Goal: Navigation & Orientation: Find specific page/section

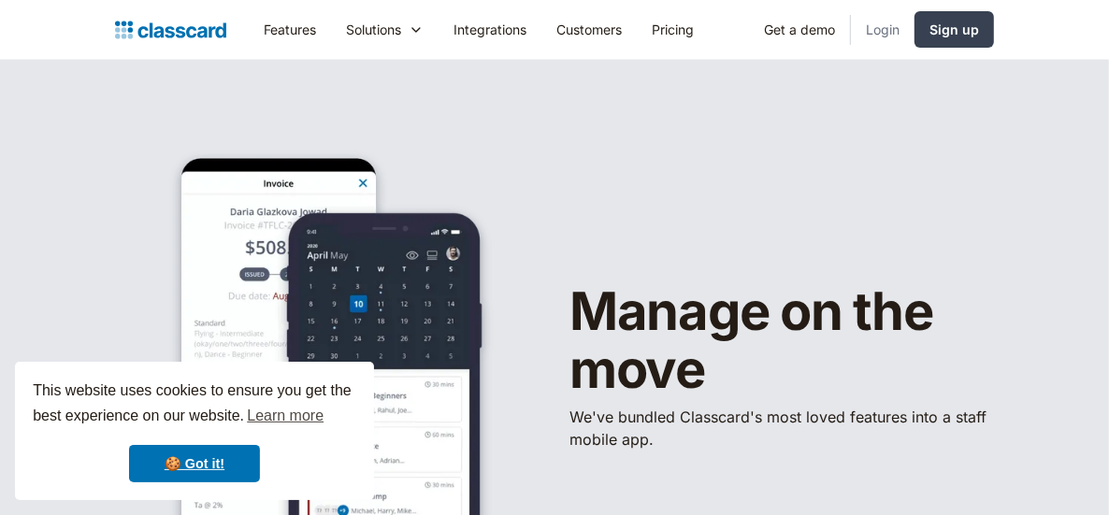
click at [870, 26] on link "Login" at bounding box center [883, 29] width 64 height 42
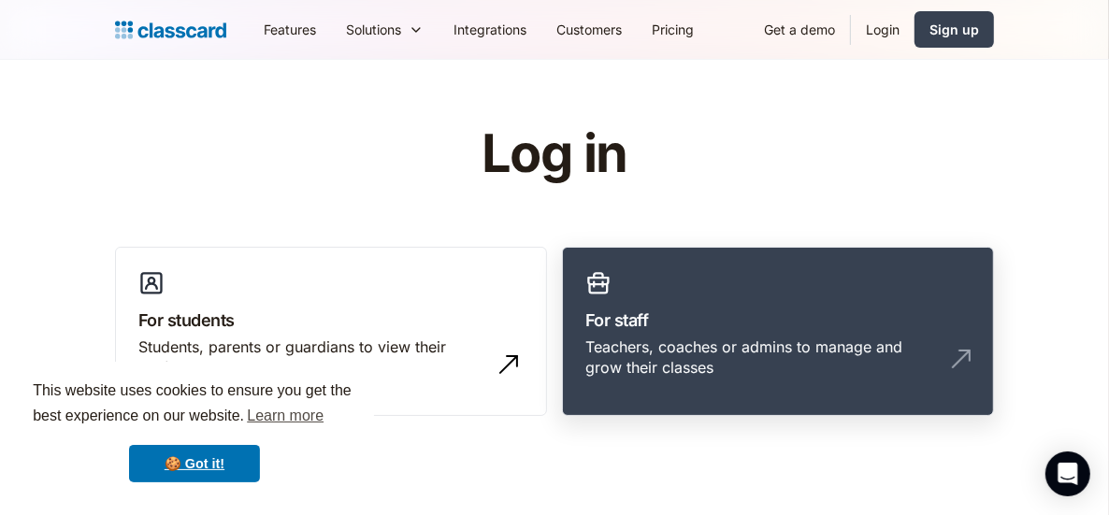
click at [646, 322] on h3 "For staff" at bounding box center [777, 320] width 385 height 25
